Goal: Transaction & Acquisition: Download file/media

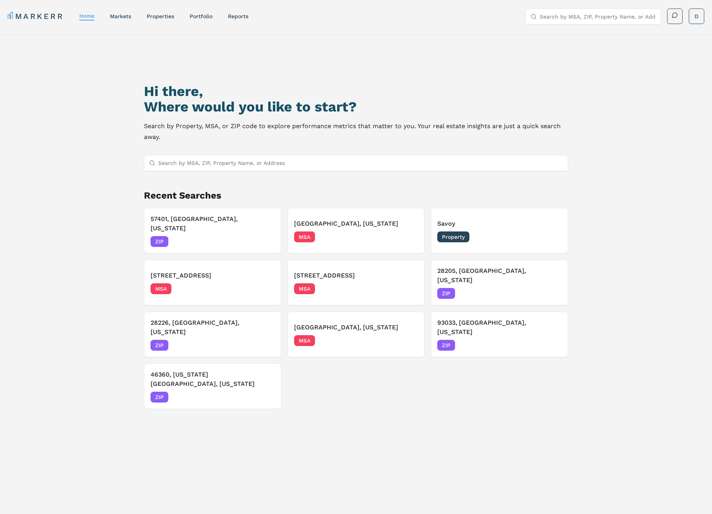
click at [612, 162] on div "Hi there, Where would you like to start? Search by Property, MSA, or ZIP code t…" at bounding box center [356, 297] width 712 height 527
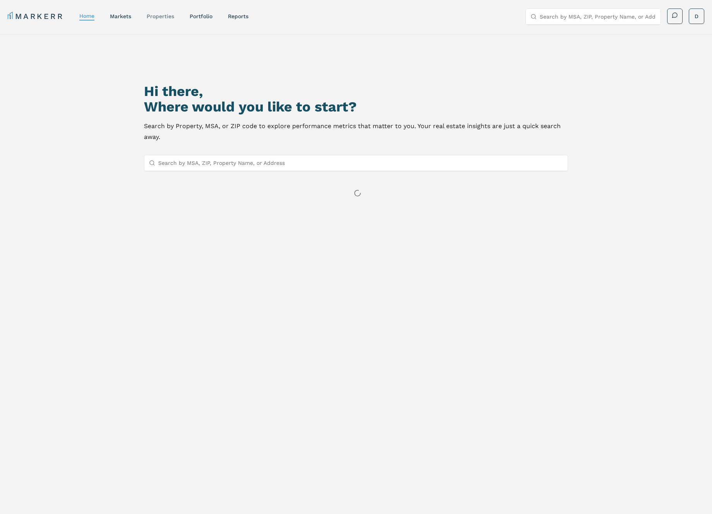
click at [169, 15] on link "properties" at bounding box center [160, 16] width 27 height 6
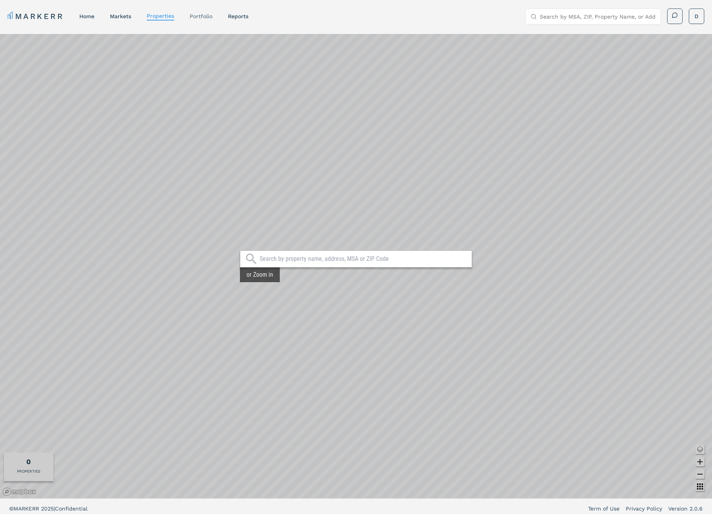
click at [206, 19] on div "Portfolio" at bounding box center [201, 16] width 23 height 8
click at [205, 16] on link "Portfolio" at bounding box center [201, 16] width 23 height 6
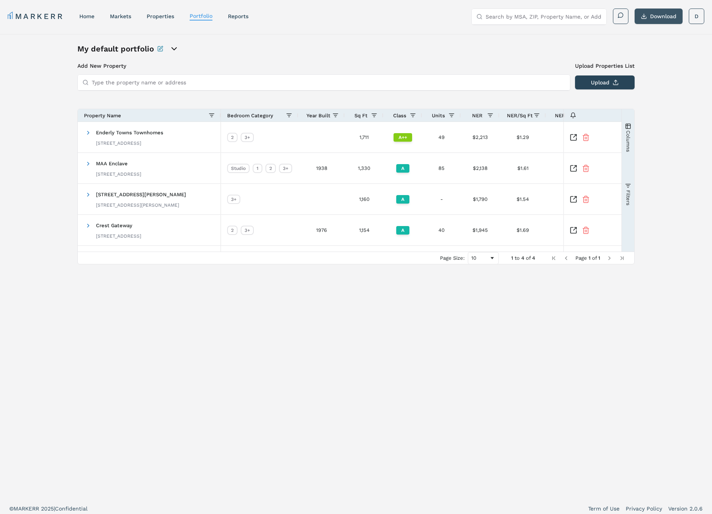
click at [656, 23] on button "Download" at bounding box center [659, 16] width 48 height 15
click at [82, 18] on link "home" at bounding box center [86, 16] width 15 height 6
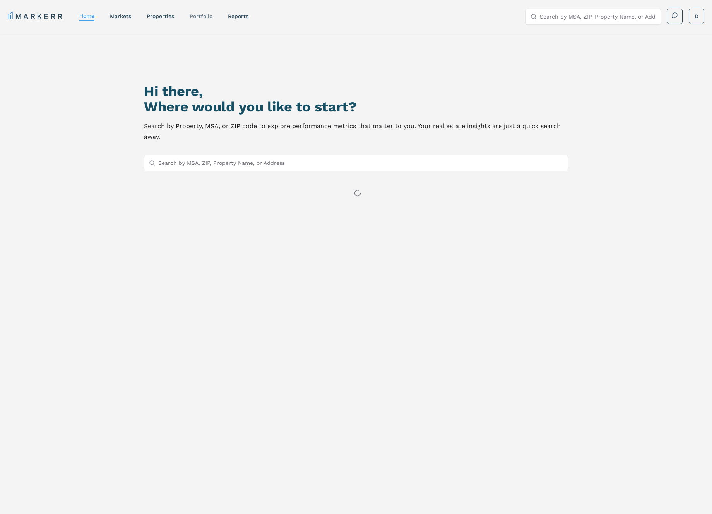
click at [206, 16] on link "Portfolio" at bounding box center [201, 16] width 23 height 6
